Goal: Check status: Check status

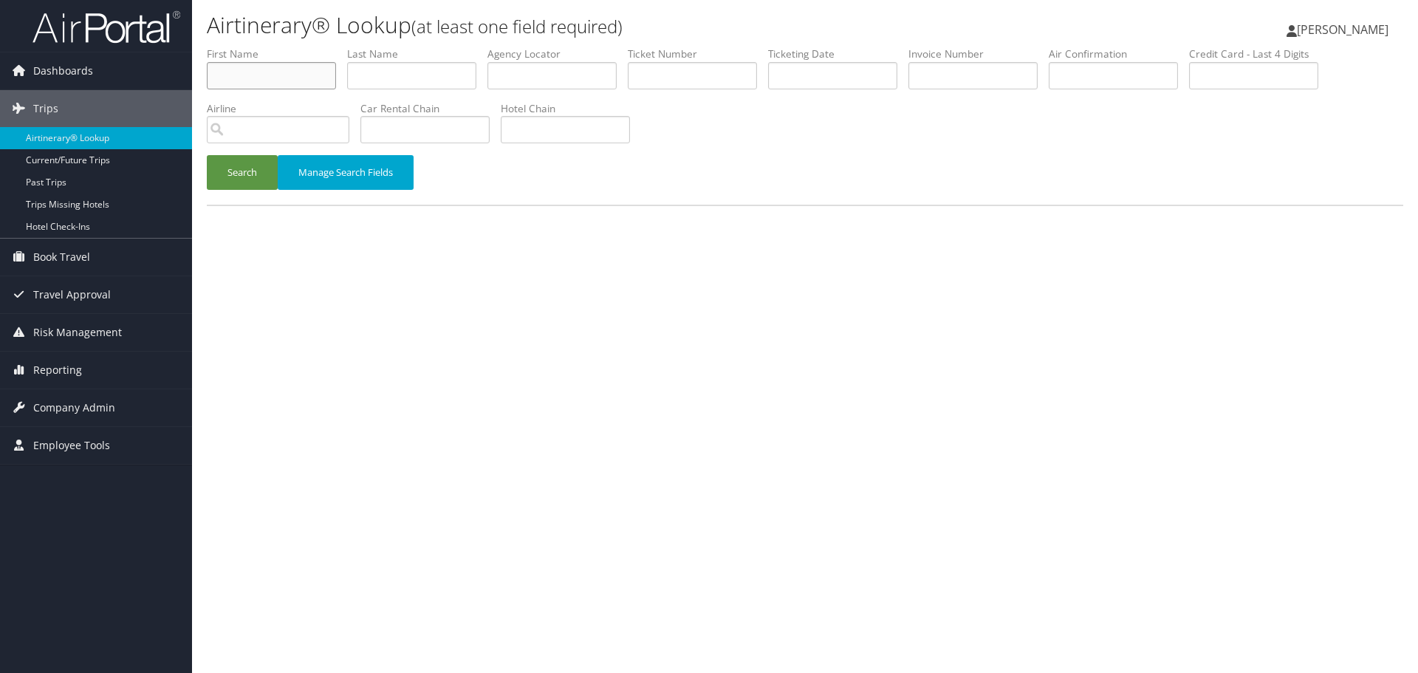
click at [284, 77] on input "text" at bounding box center [271, 75] width 129 height 27
click at [277, 76] on input "HSARON" at bounding box center [271, 75] width 129 height 27
click at [276, 77] on input "HSARON" at bounding box center [271, 75] width 129 height 27
type input "SHARON"
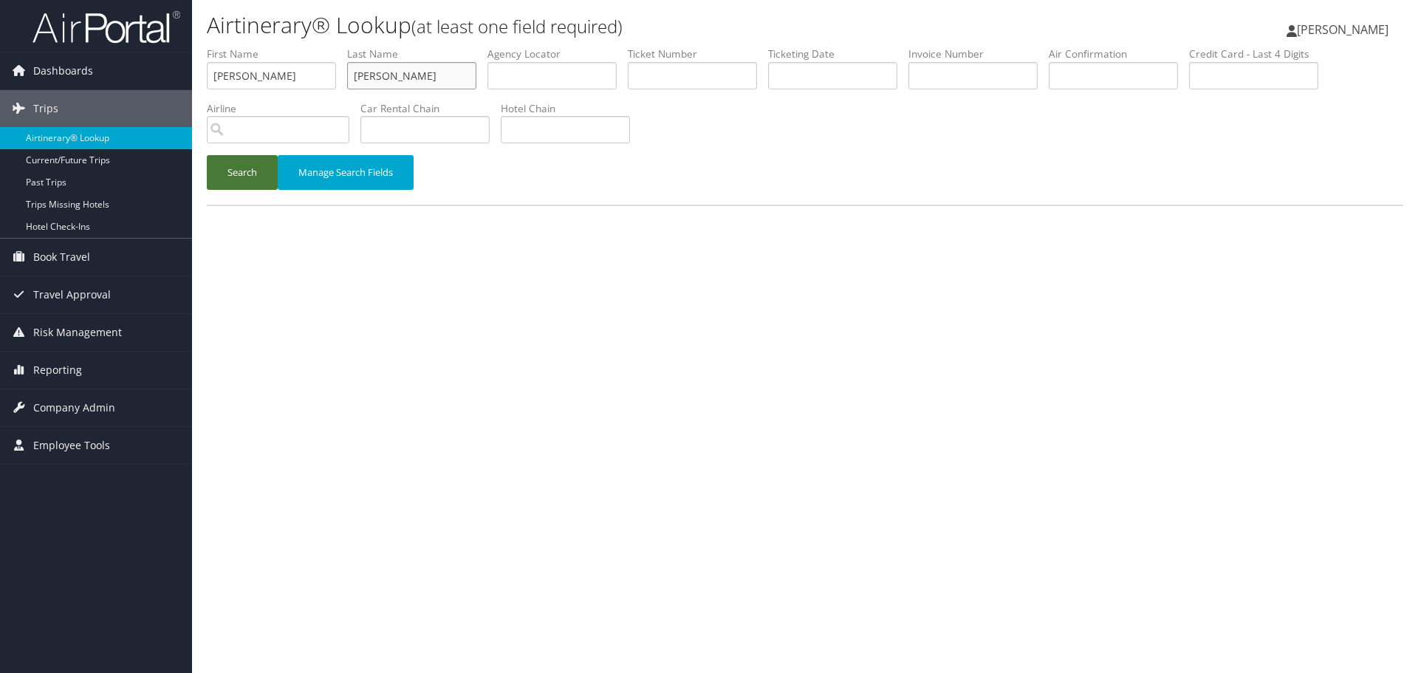
type input "BREIT"
click at [245, 173] on button "Search" at bounding box center [242, 172] width 71 height 35
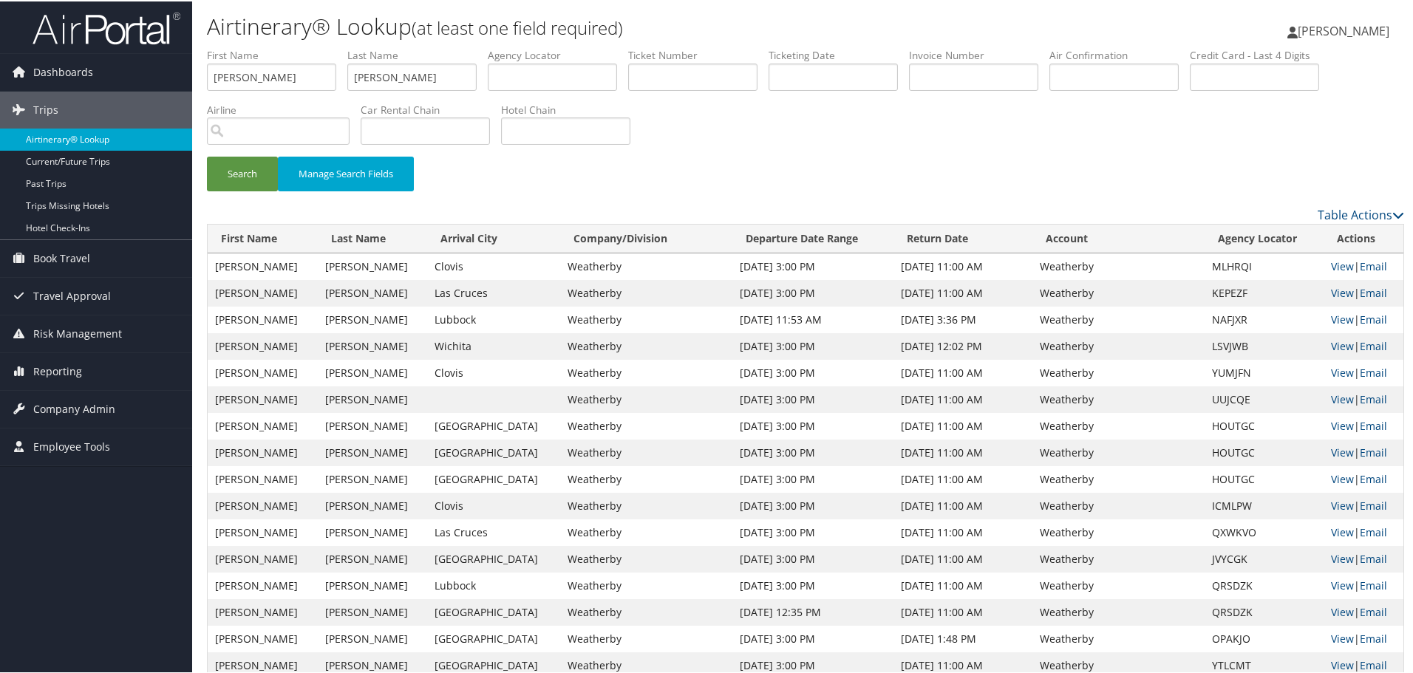
click at [103, 139] on link "Airtinerary® Lookup" at bounding box center [96, 138] width 192 height 22
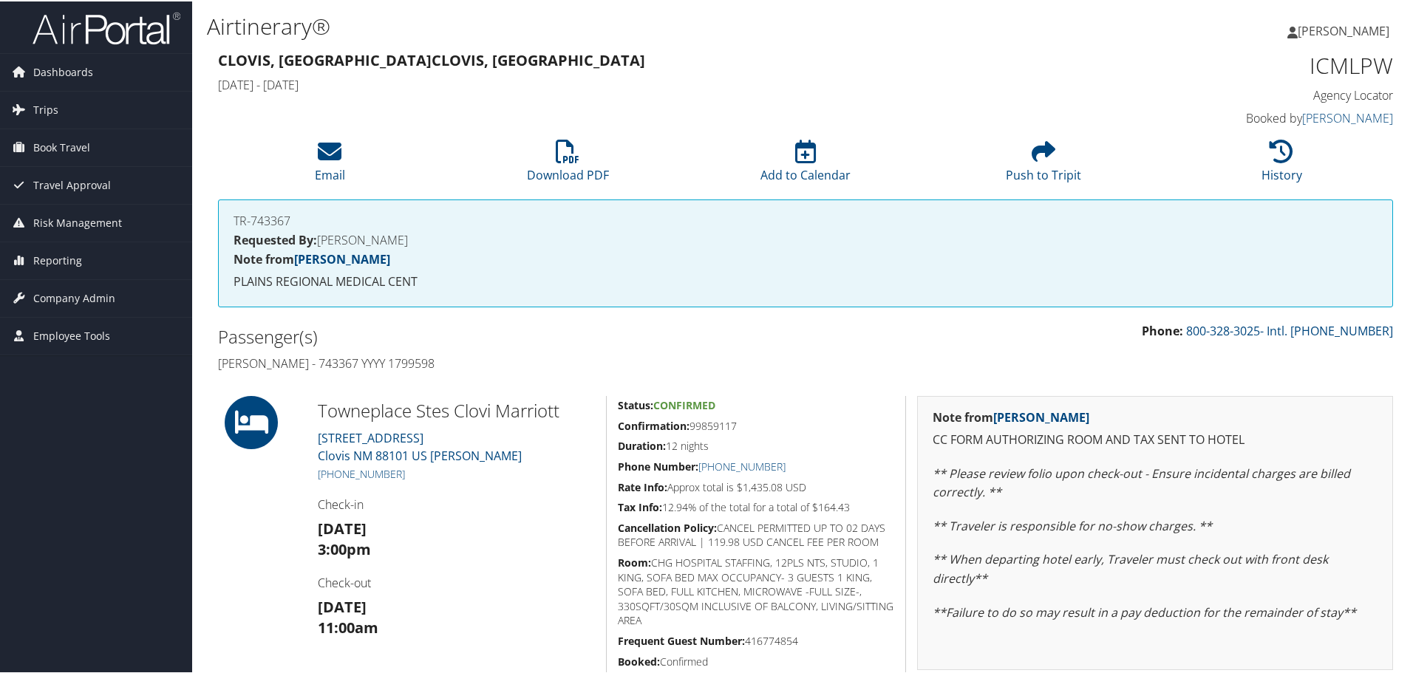
click at [329, 361] on h4 "Sharon Breit - 743367 YYYY 1799598" at bounding box center [506, 362] width 576 height 16
copy h4 "743367"
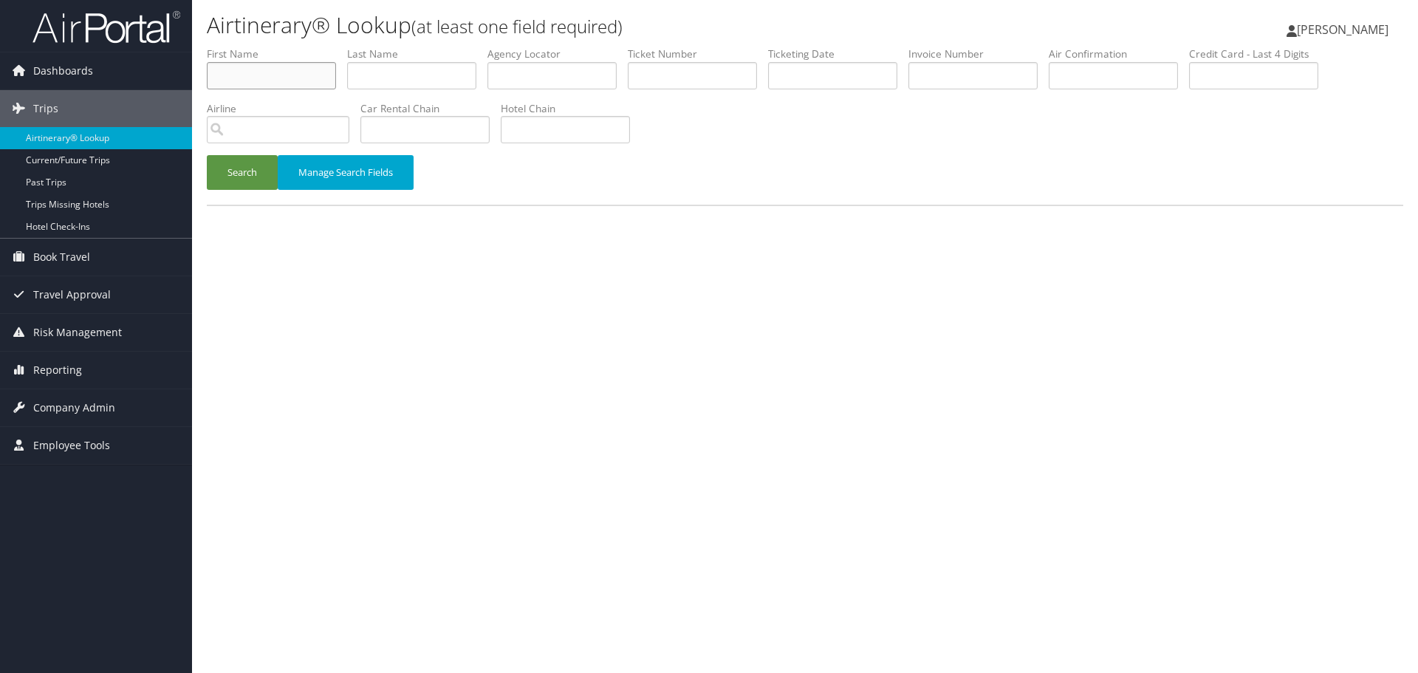
click at [299, 83] on input "text" at bounding box center [271, 75] width 129 height 27
type input "MAURICIO"
type input "MEJIA"
click at [207, 155] on button "Search" at bounding box center [242, 172] width 71 height 35
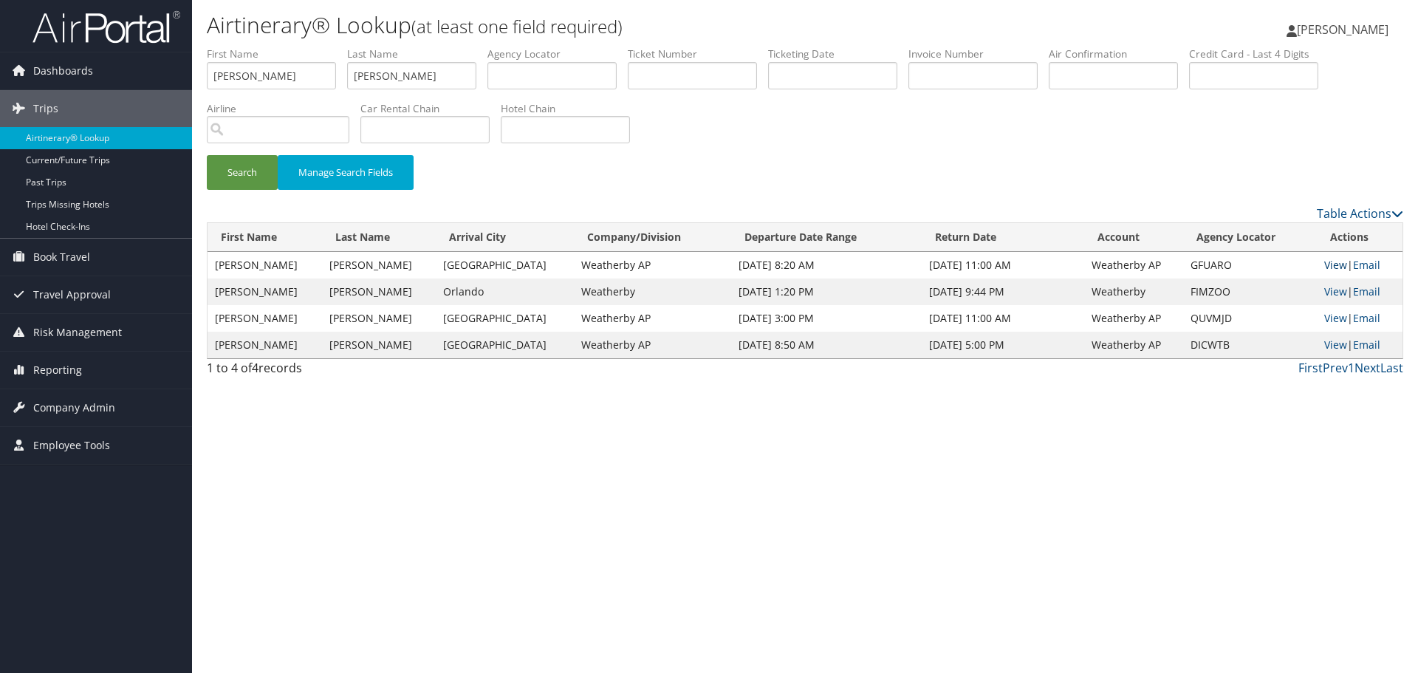
click at [1326, 263] on link "View" at bounding box center [1336, 265] width 23 height 14
click at [291, 73] on input "MAURICIO" at bounding box center [271, 75] width 129 height 27
click at [290, 73] on input "MAURICIO" at bounding box center [271, 75] width 129 height 27
type input "SPENCER"
type input "ELLIS"
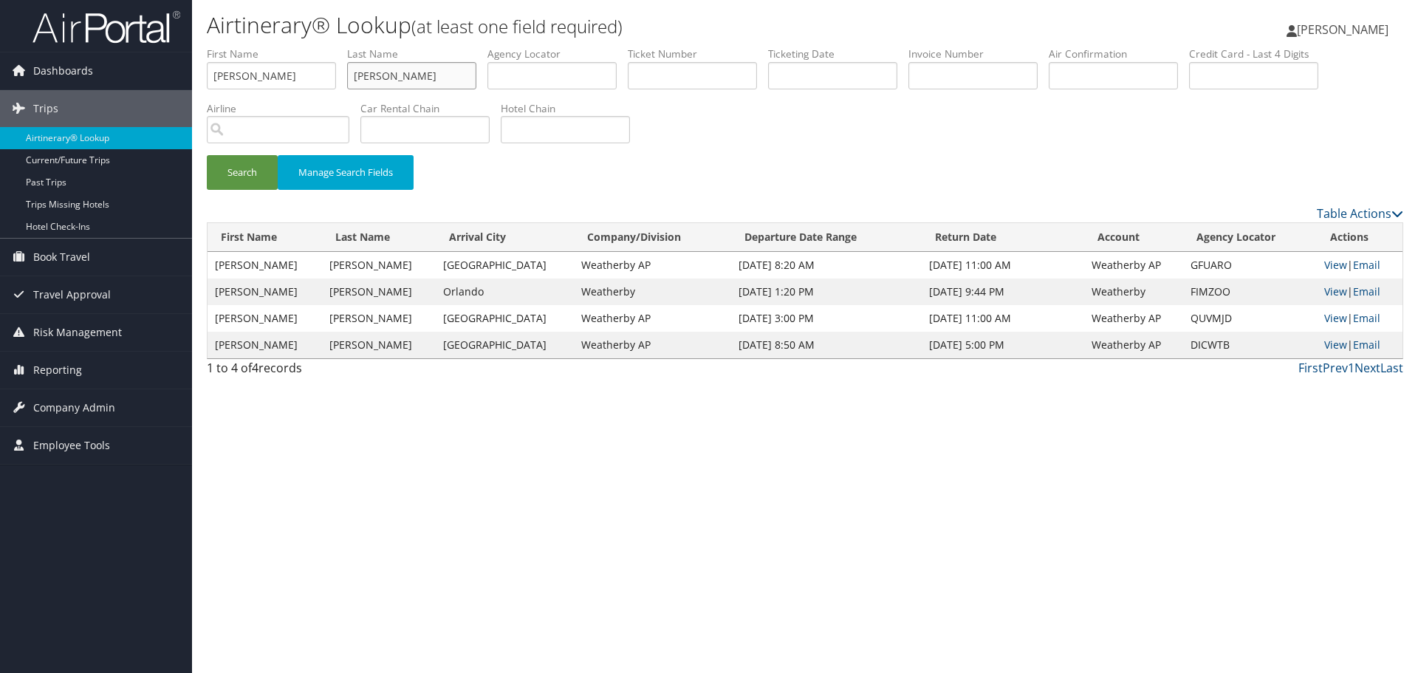
click at [207, 155] on button "Search" at bounding box center [242, 172] width 71 height 35
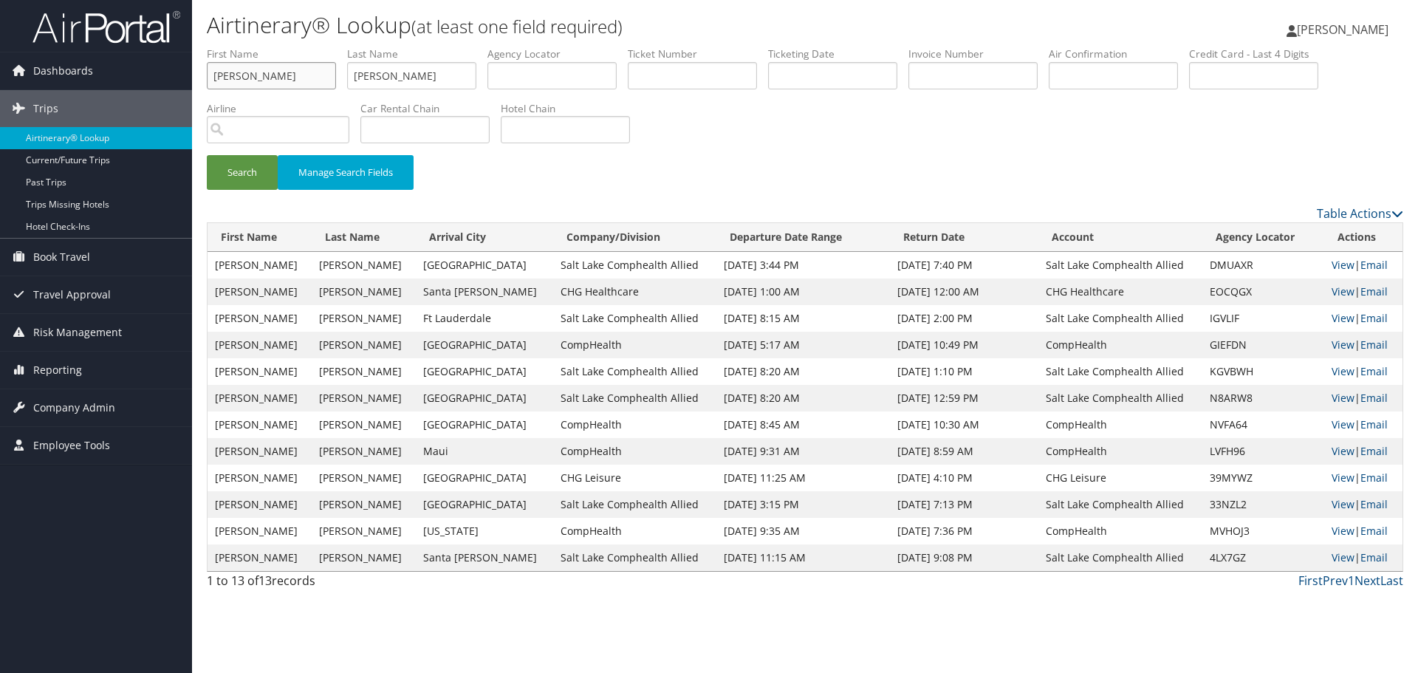
click at [296, 82] on input "SPENCER" at bounding box center [271, 75] width 129 height 27
type input "MICHAEL"
type input "FISHER"
click at [207, 155] on button "Search" at bounding box center [242, 172] width 71 height 35
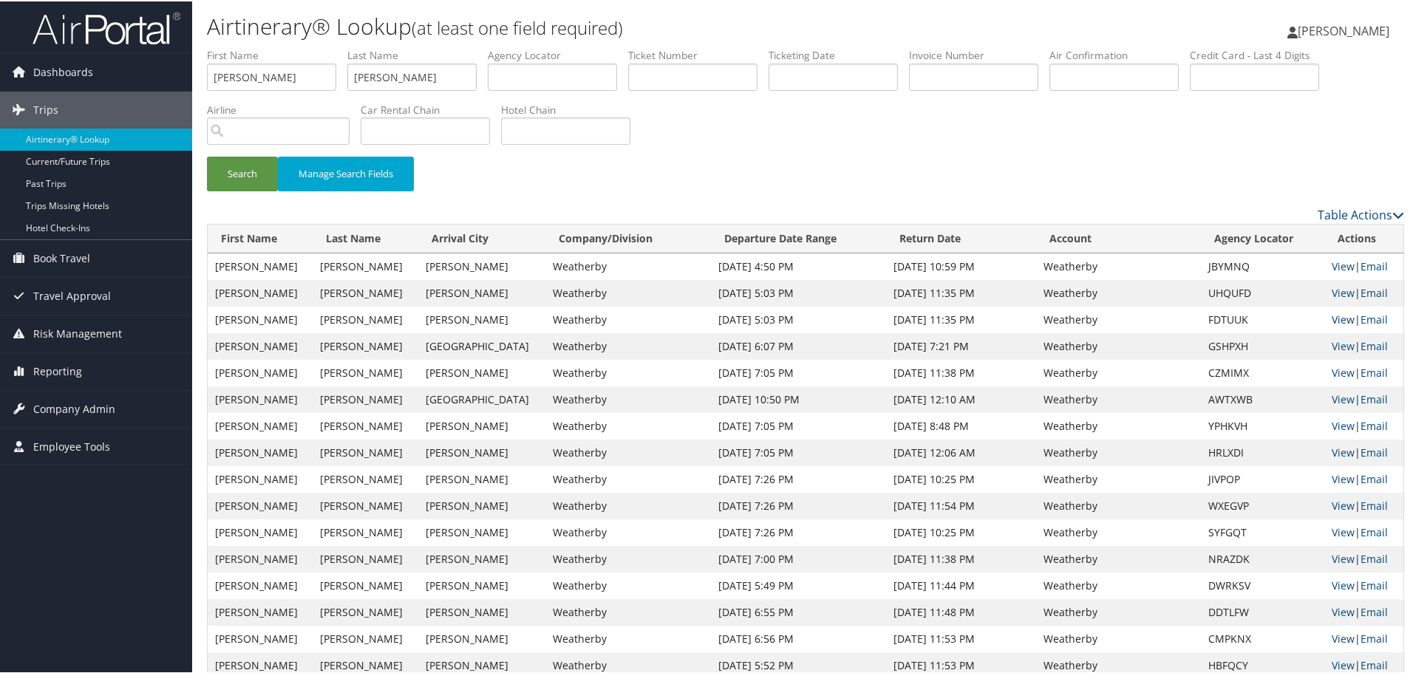
click at [1331, 317] on link "View" at bounding box center [1342, 318] width 23 height 14
click at [262, 81] on input "MICHAEL" at bounding box center [271, 75] width 129 height 27
type input "VENKAT"
type input "MANGUNTA"
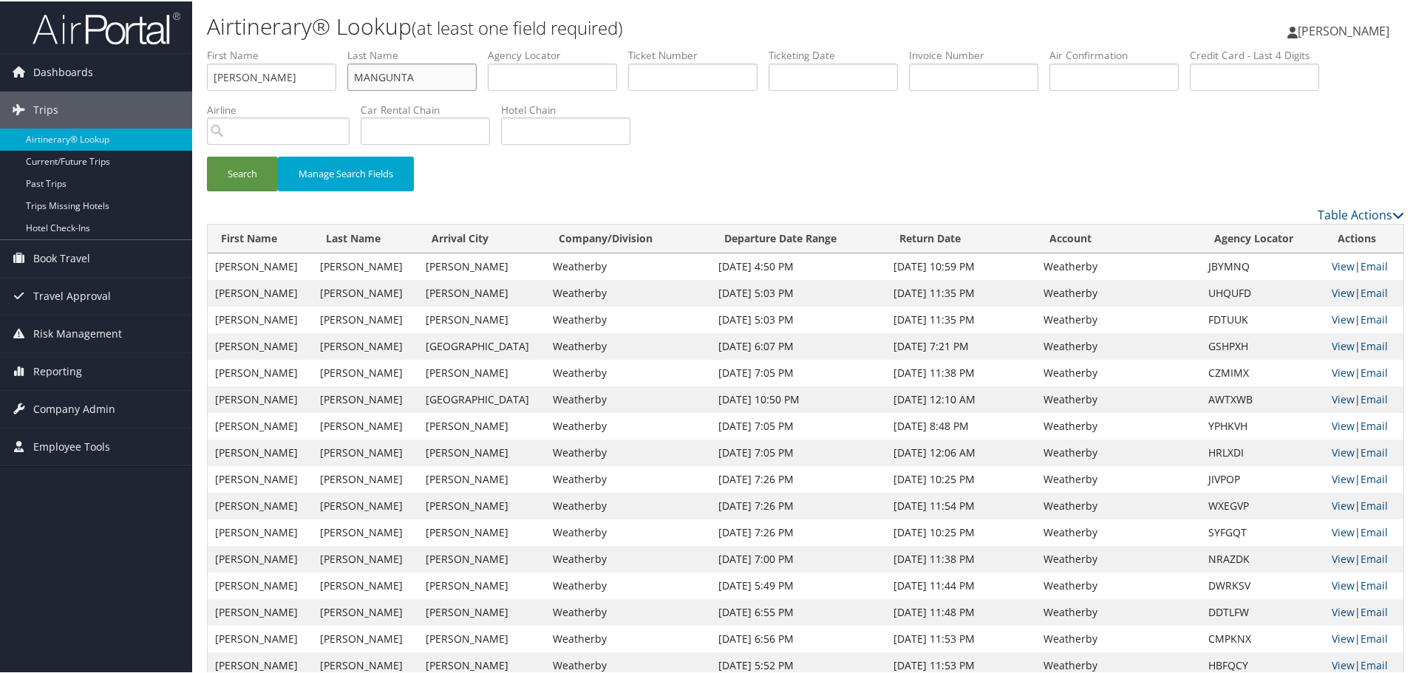
click at [207, 155] on button "Search" at bounding box center [242, 172] width 71 height 35
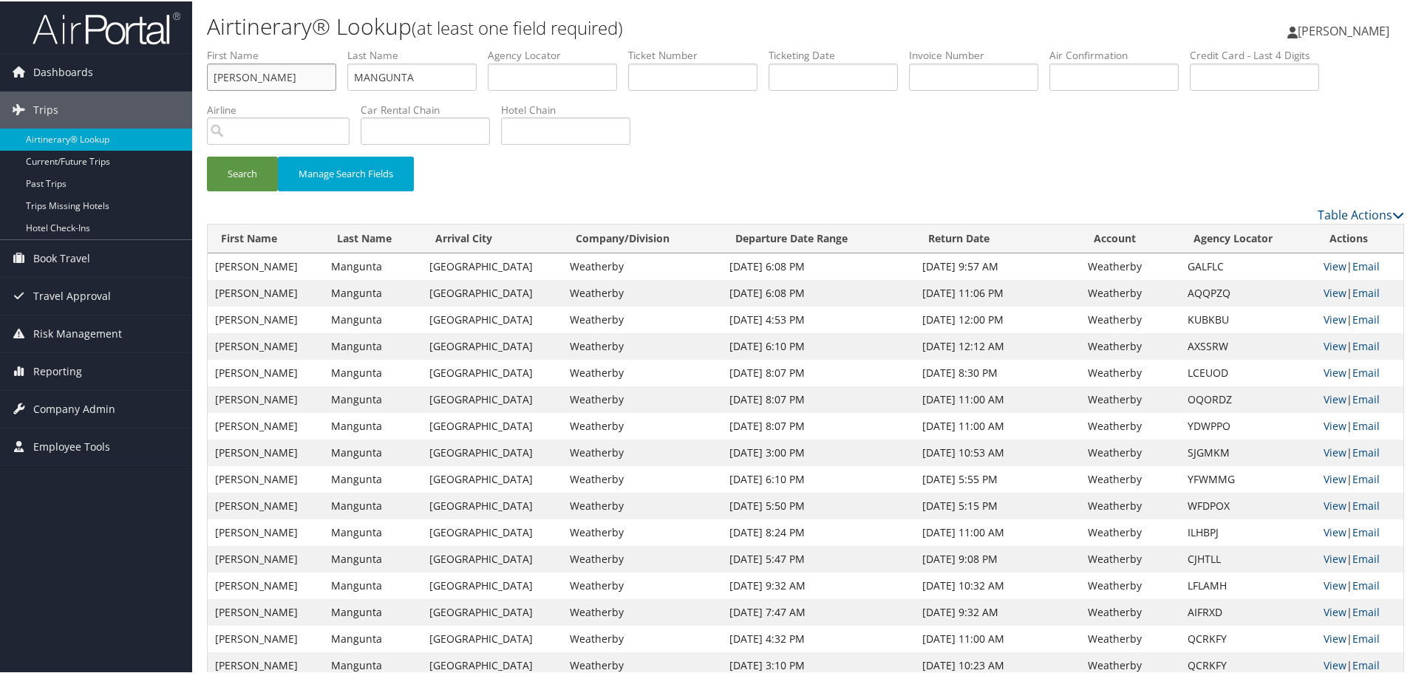
click at [282, 80] on input "VENKAT" at bounding box center [271, 75] width 129 height 27
click at [281, 80] on input "VENKAT" at bounding box center [271, 75] width 129 height 27
type input "TANIA"
type input "ROWLAND"
click at [207, 155] on button "Search" at bounding box center [242, 172] width 71 height 35
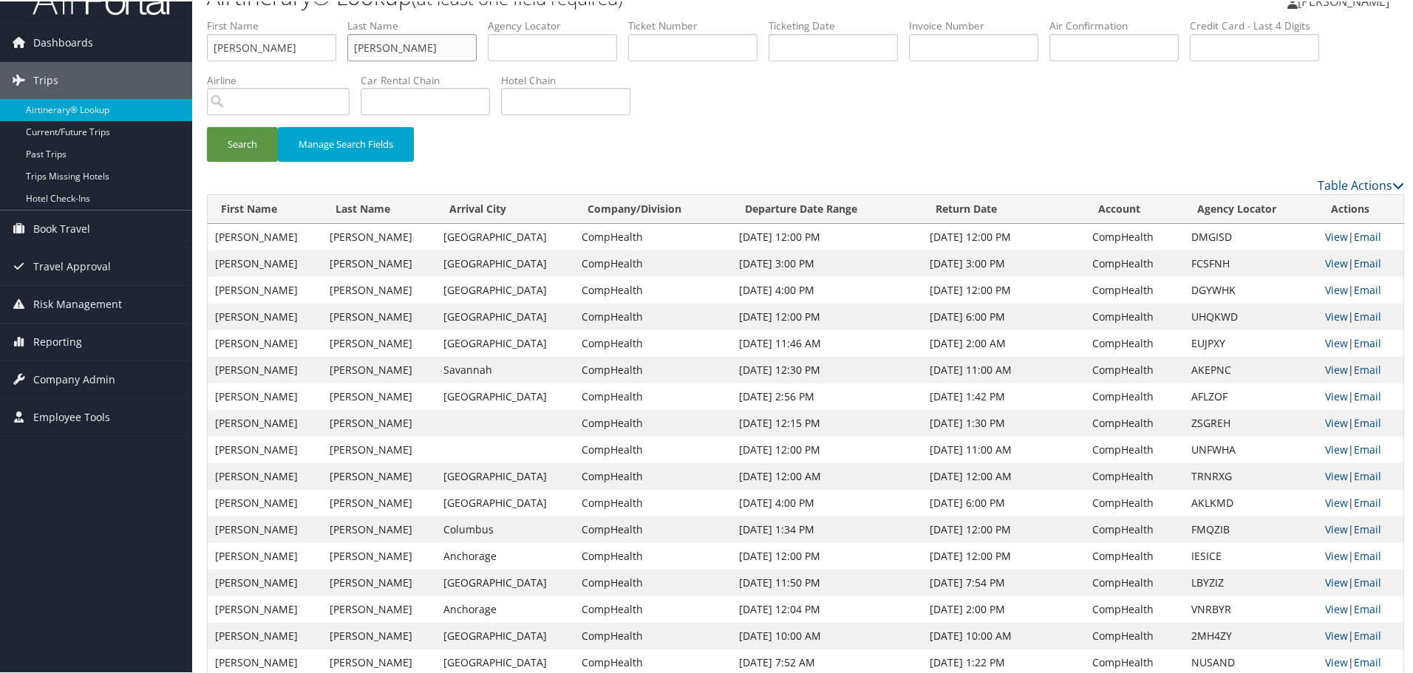
scroll to position [57, 0]
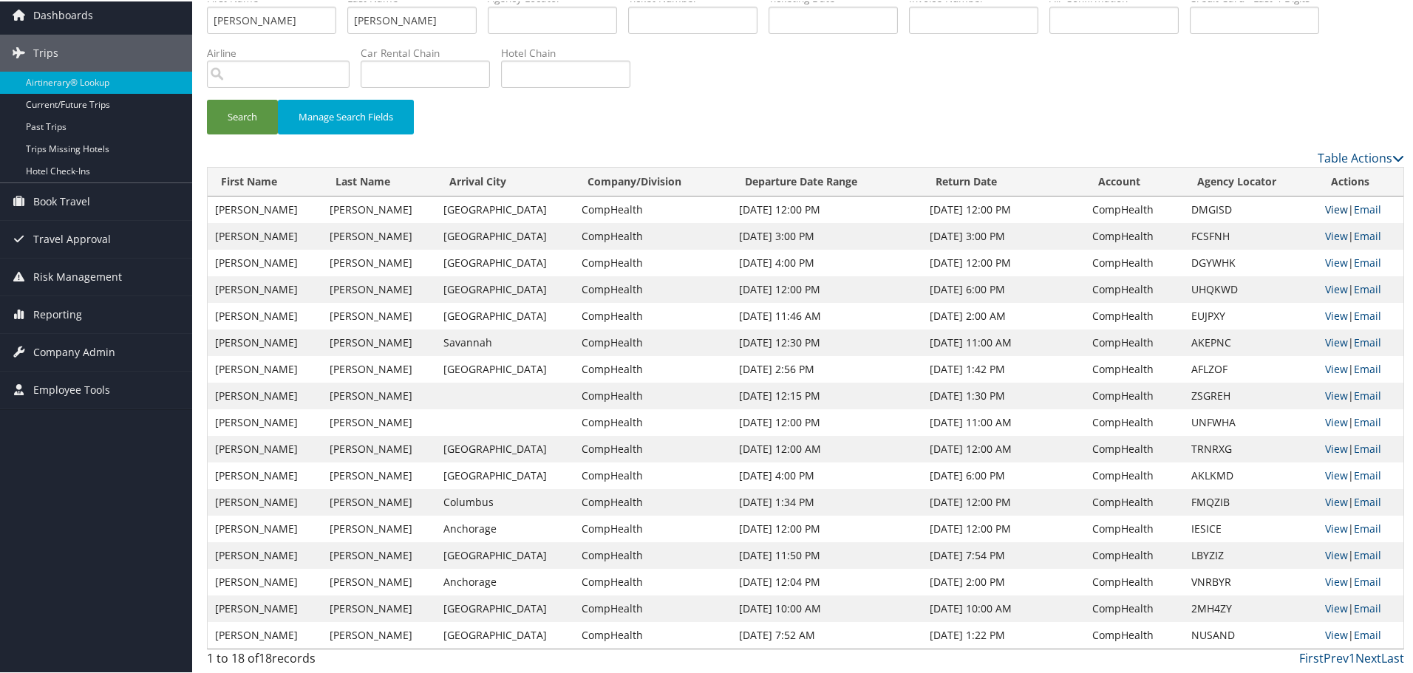
click at [1328, 206] on link "View" at bounding box center [1336, 208] width 23 height 14
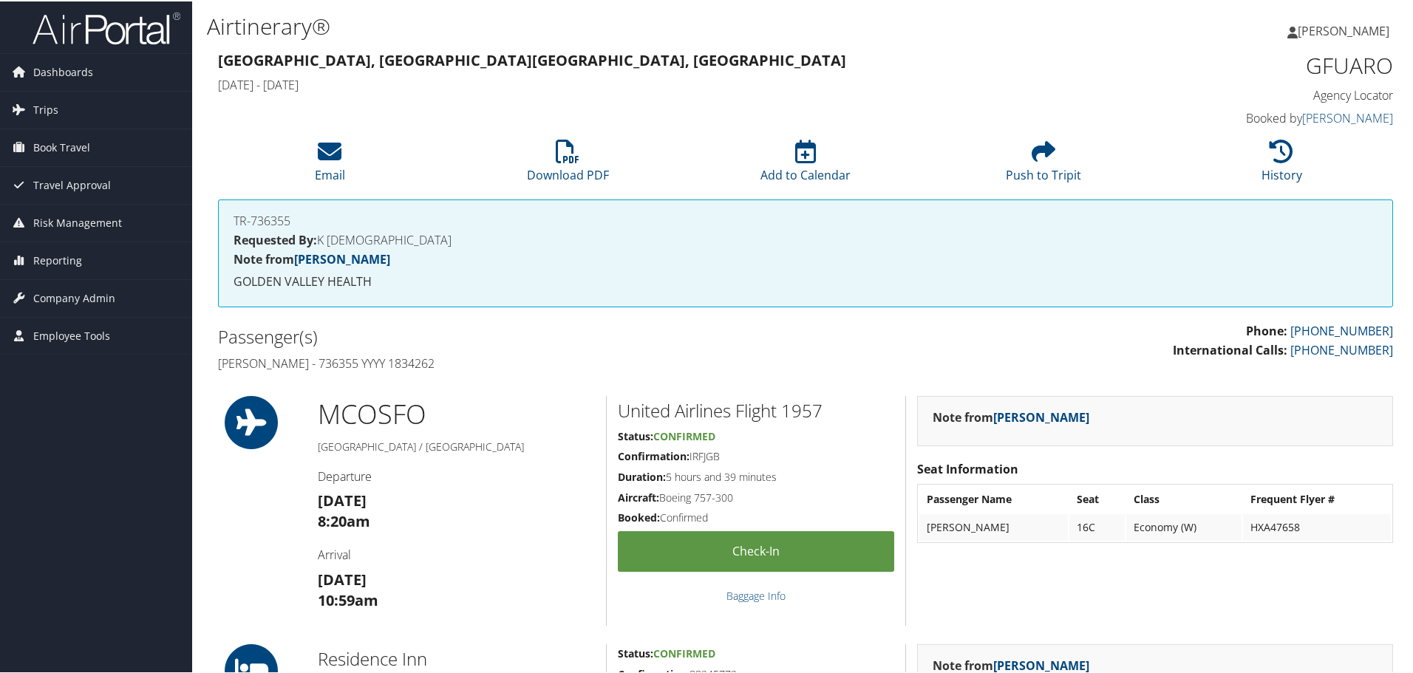
click at [426, 358] on h4 "[PERSON_NAME] - 736355 YYYY 1834262" at bounding box center [506, 362] width 576 height 16
click at [426, 358] on h4 "Mauricio Mejia - 736355 YYYY 1834262" at bounding box center [506, 362] width 576 height 16
copy h4 "1834262"
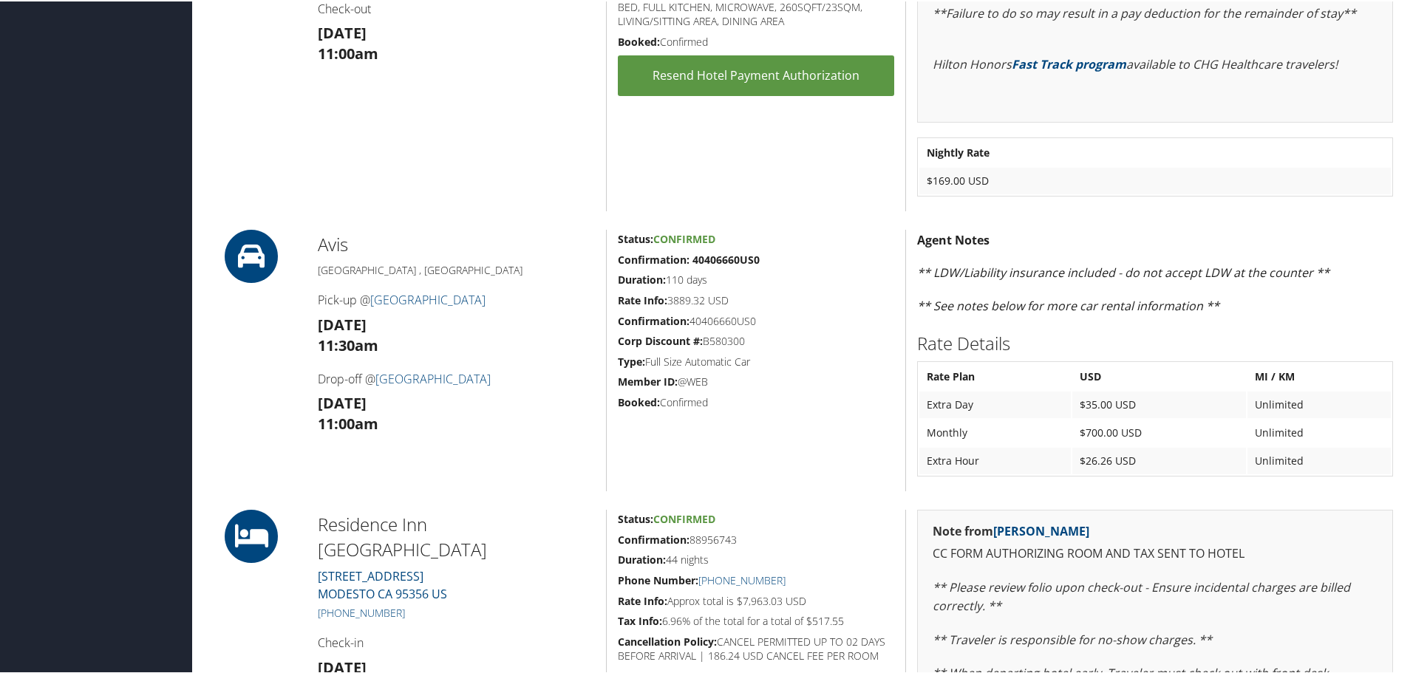
scroll to position [887, 0]
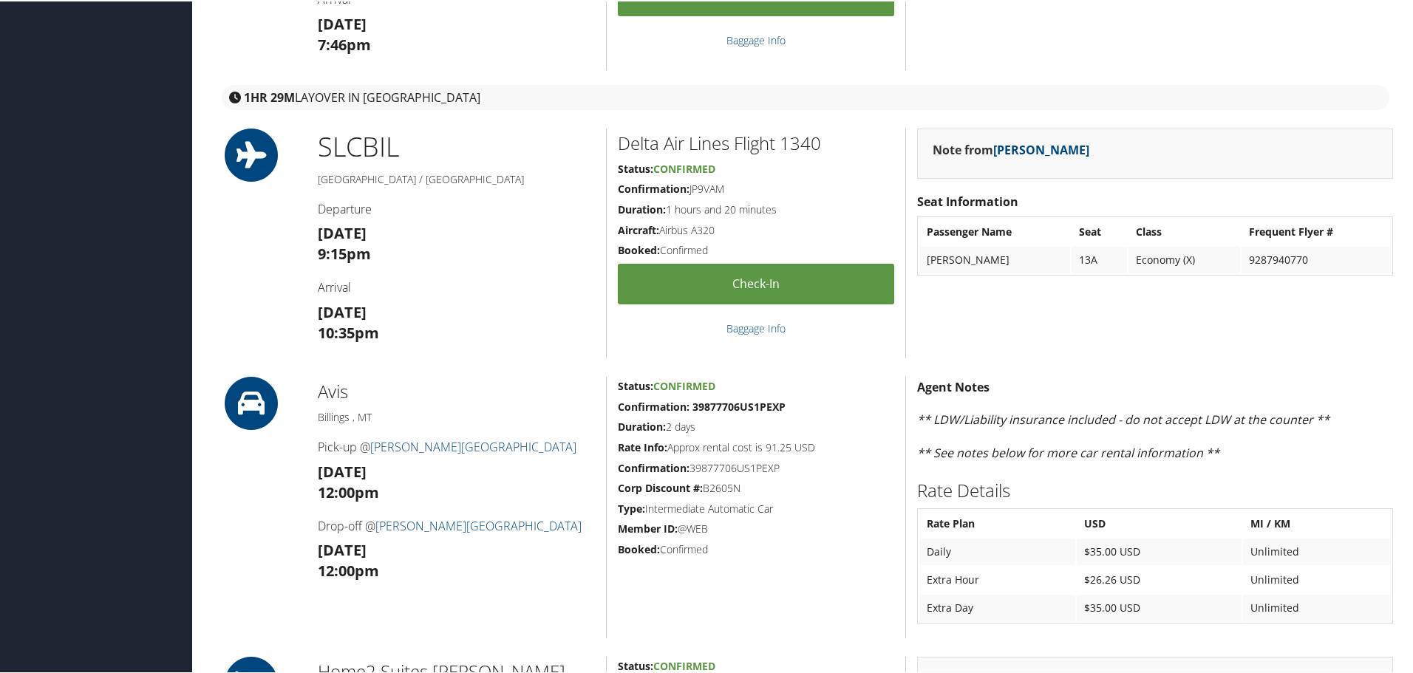
scroll to position [591, 0]
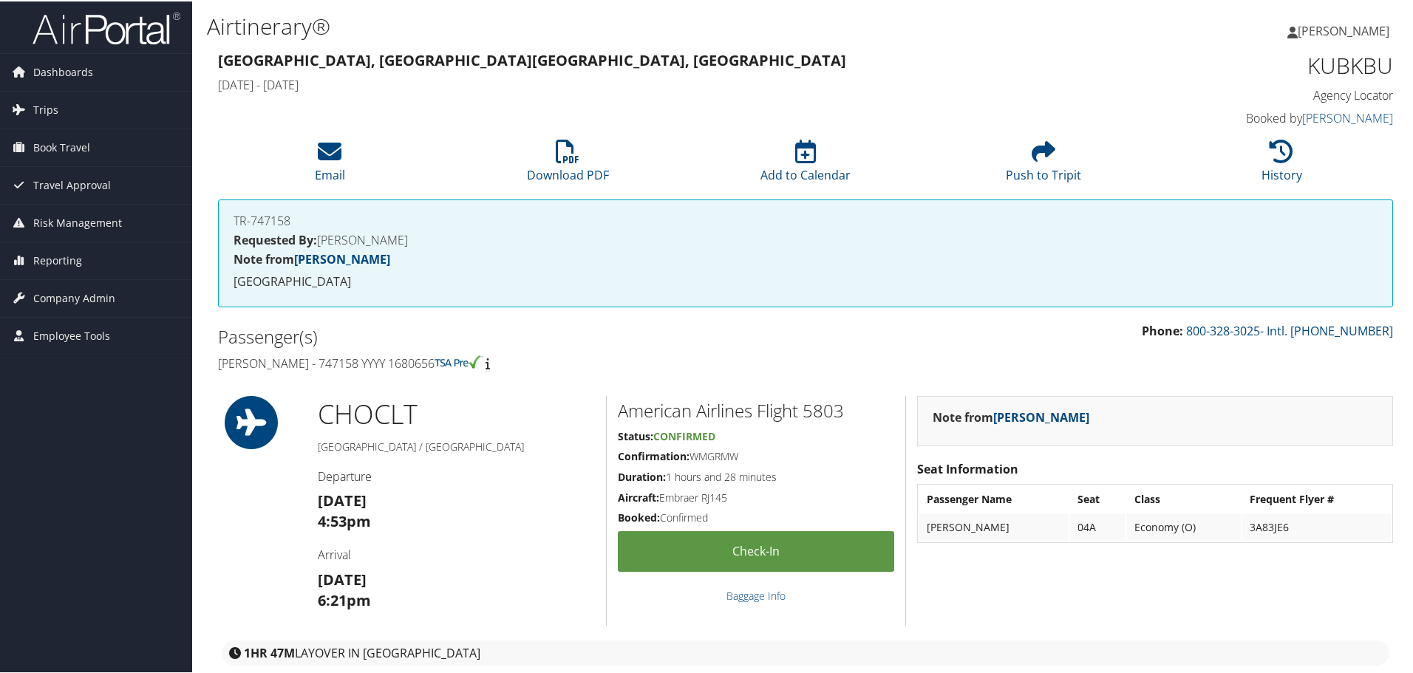
click at [368, 359] on h4 "Venkat Mangunta - 747158 YYYY 1680656" at bounding box center [506, 362] width 576 height 16
copy h4 "747158"
